Goal: Check status

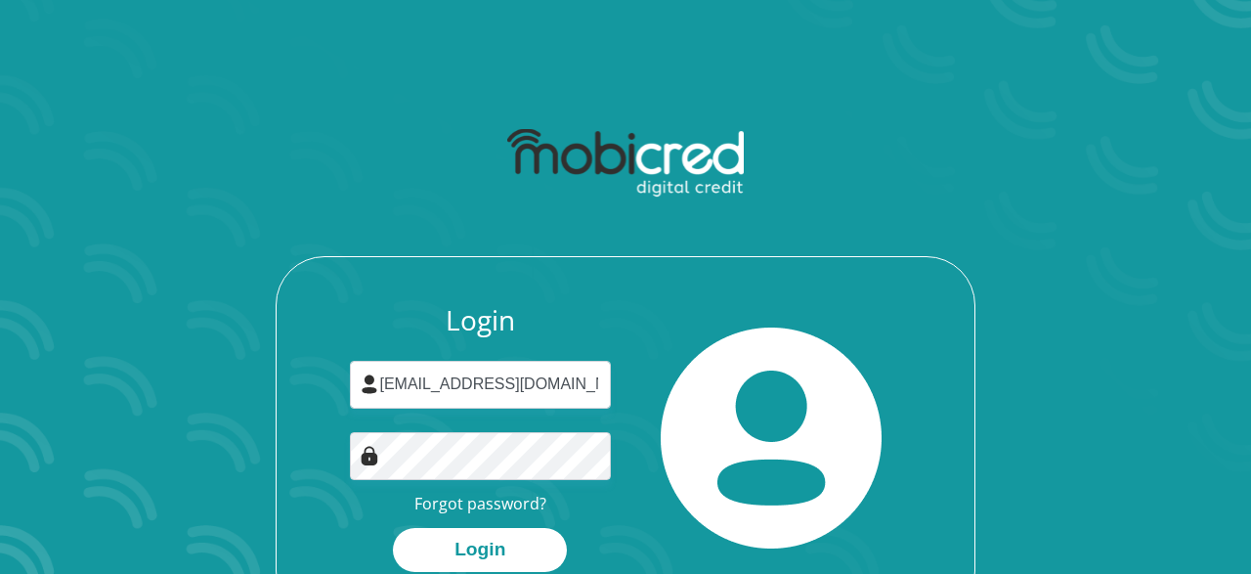
scroll to position [111, 0]
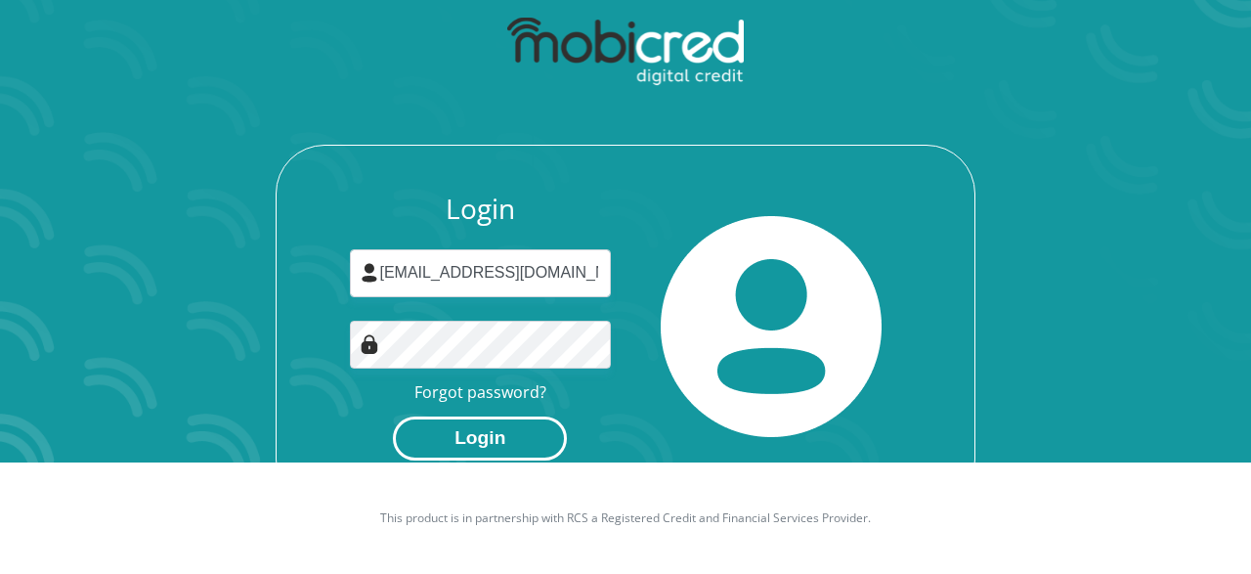
click at [487, 435] on button "Login" at bounding box center [480, 438] width 174 height 44
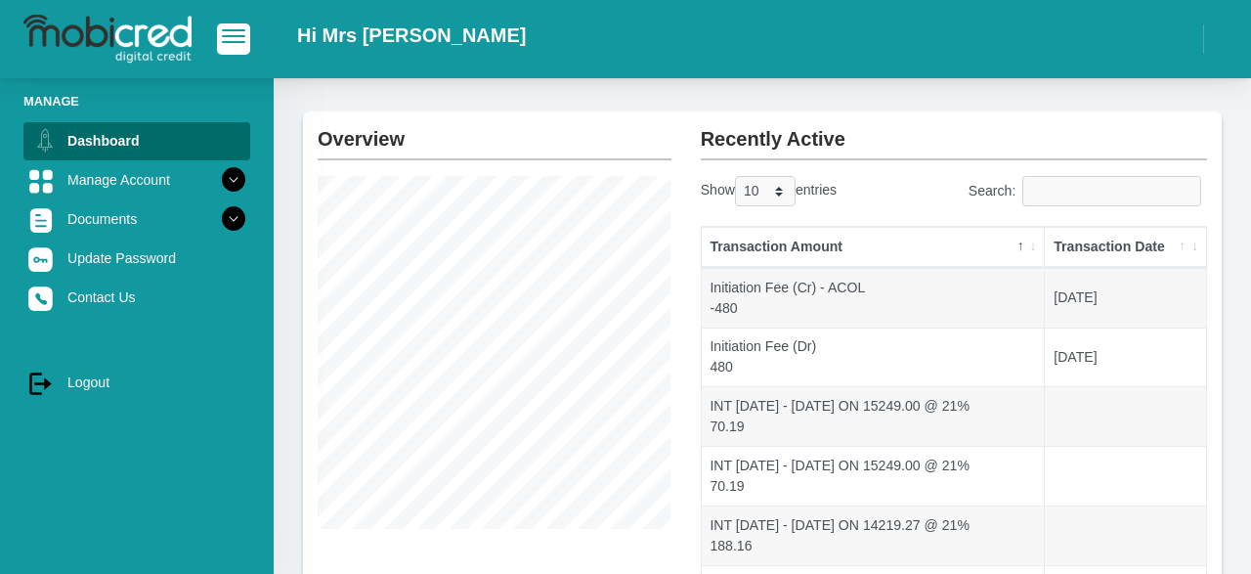
scroll to position [71, 0]
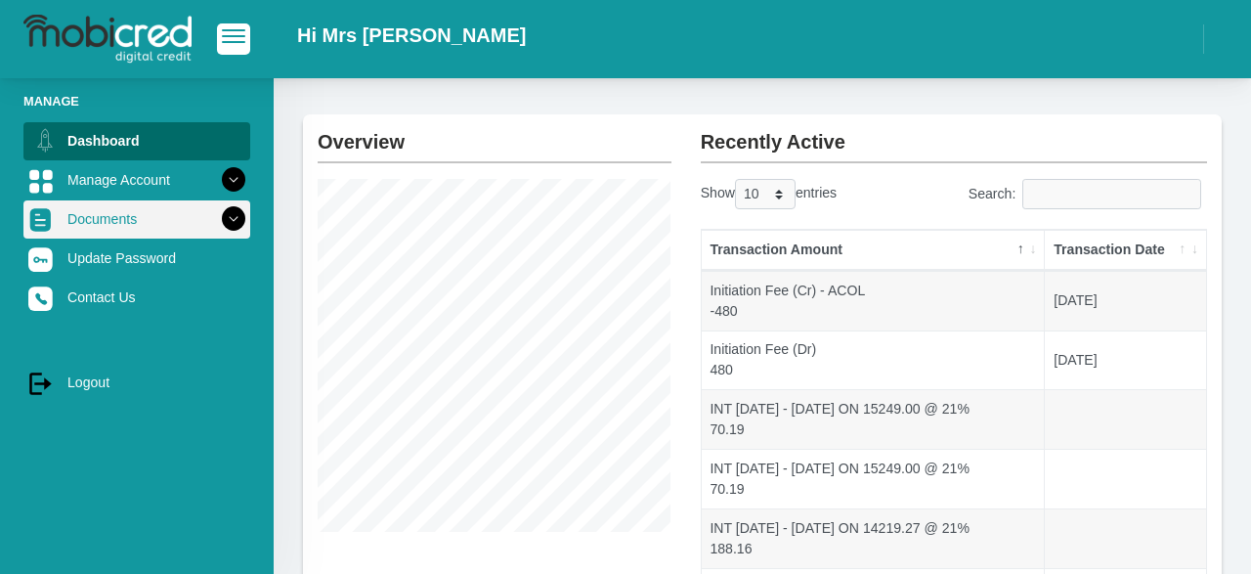
click at [89, 227] on link "Documents" at bounding box center [136, 218] width 227 height 37
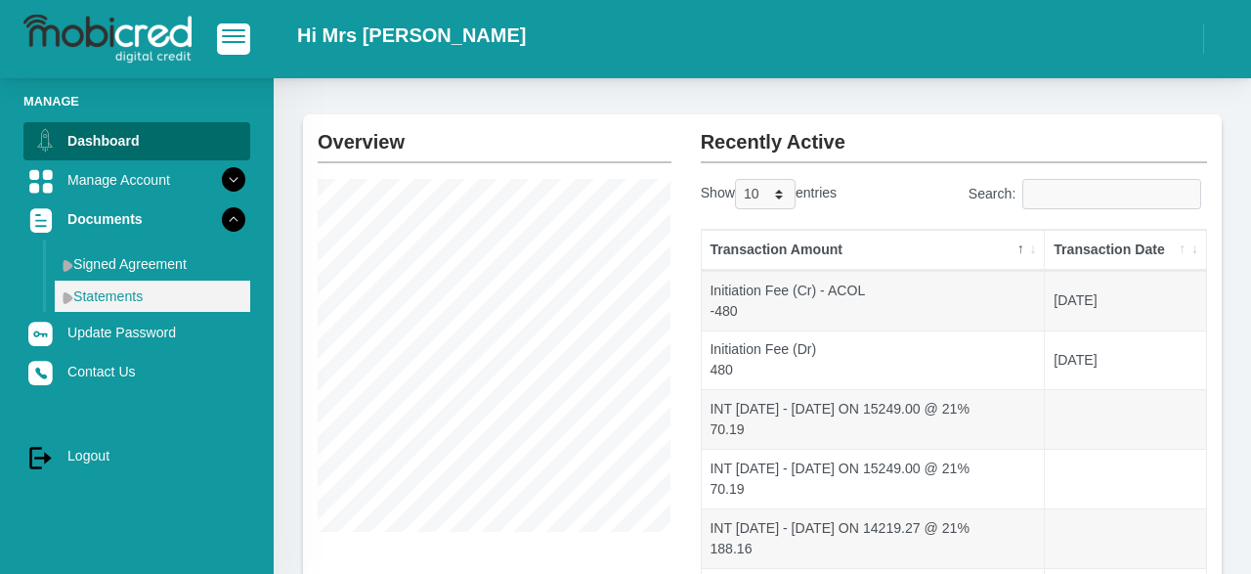
click at [102, 294] on link "Statements" at bounding box center [153, 296] width 196 height 31
